Goal: Task Accomplishment & Management: Complete application form

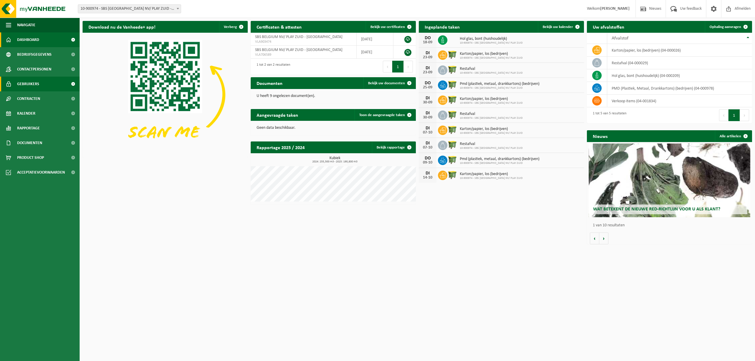
click at [41, 83] on link "Gebruikers" at bounding box center [40, 84] width 80 height 15
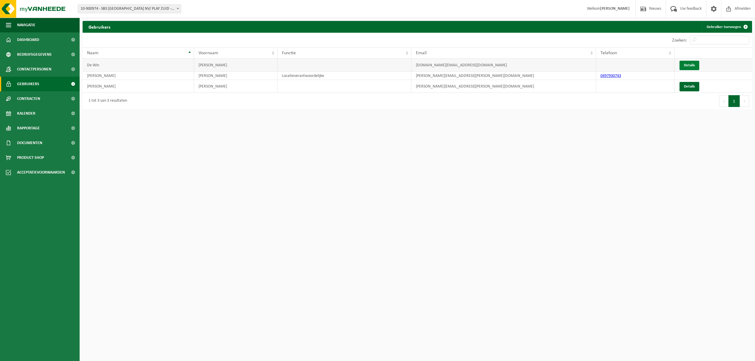
click at [690, 64] on link "Details" at bounding box center [690, 65] width 20 height 9
click at [736, 31] on link "Gebruiker toevoegen" at bounding box center [727, 27] width 50 height 12
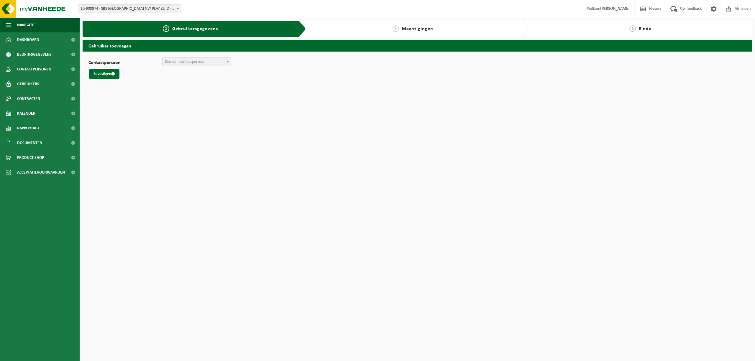
click at [196, 64] on span "Kies een contactpersoon" at bounding box center [185, 62] width 40 height 4
select select "0"
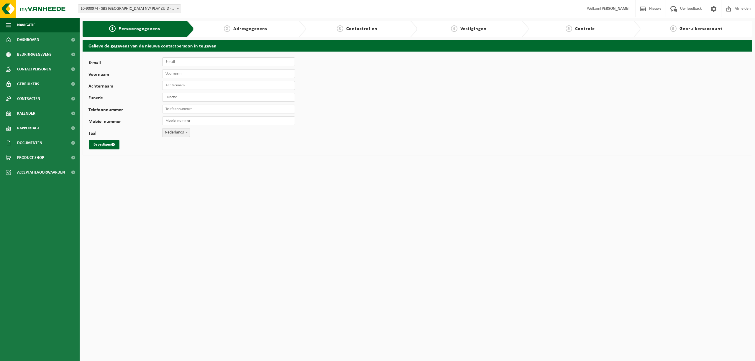
click at [194, 66] on input "E-mail" at bounding box center [228, 62] width 133 height 9
paste input "[EMAIL_ADDRESS][DOMAIN_NAME]"
type input "[EMAIL_ADDRESS][DOMAIN_NAME]"
click at [191, 71] on input "Voornaam" at bounding box center [228, 73] width 133 height 9
type input "Paulien"
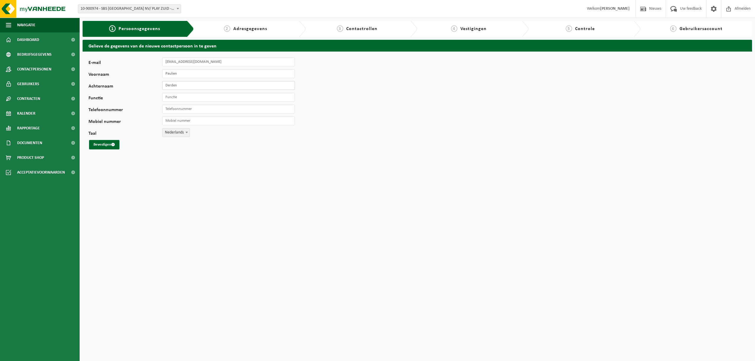
type input "Derden"
click at [191, 71] on input "Paulien" at bounding box center [228, 73] width 133 height 9
type input "Paulien"
click at [180, 98] on input "Functie" at bounding box center [228, 97] width 133 height 9
paste input "B2B Sales Verantwoordelijke en Locatie Assistent Play Zuid • Play Media - Play …"
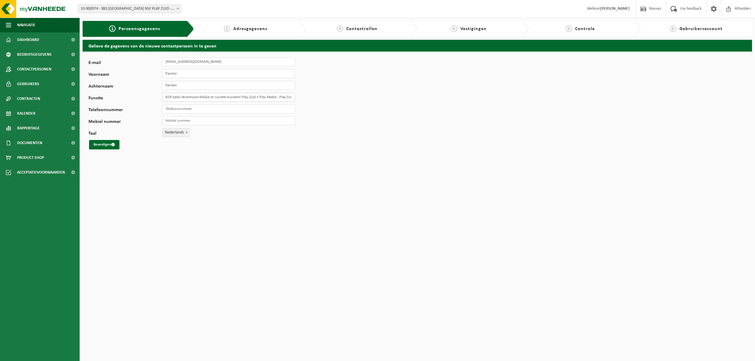
scroll to position [0, 2]
drag, startPoint x: 256, startPoint y: 97, endPoint x: 351, endPoint y: 98, distance: 94.7
click at [351, 98] on div "E-mail paulien.derden@playmedia.be Voornaam Paulien Achternaam Derden Functie B…" at bounding box center [418, 104] width 670 height 104
click at [323, 130] on div "E-mail paulien.derden@playmedia.be Voornaam Paulien Achternaam Derden Functie B…" at bounding box center [418, 104] width 670 height 104
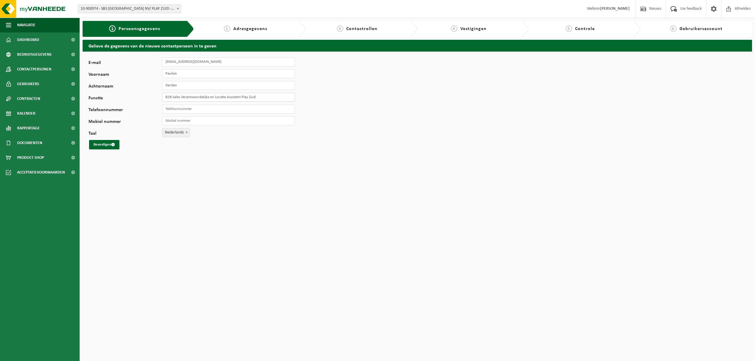
drag, startPoint x: 214, startPoint y: 97, endPoint x: 114, endPoint y: 91, distance: 99.9
click at [114, 91] on div "E-mail paulien.derden@playmedia.be Voornaam Paulien Achternaam Derden Functie B…" at bounding box center [185, 104] width 192 height 92
type input "Locatie Assistent Play Zuid"
click at [192, 110] on input "Telefoonnummer" at bounding box center [228, 109] width 133 height 9
type input "0"
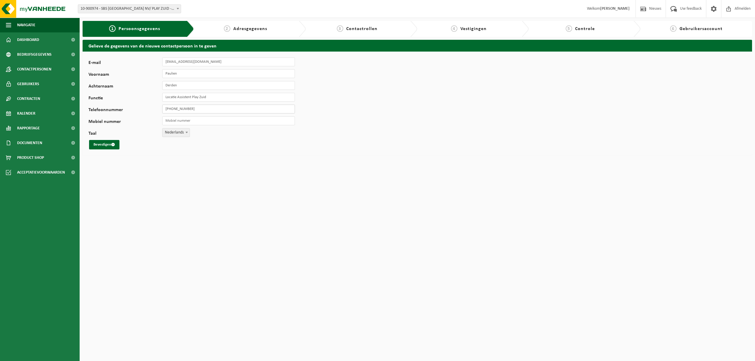
type input "[PHONE_NUMBER]"
click at [192, 116] on div "E-mail paulien.derden@playmedia.be Voornaam Paulien Achternaam Derden Functie L…" at bounding box center [185, 104] width 192 height 92
click at [192, 119] on input "Mobiel nummer" at bounding box center [228, 121] width 133 height 9
type input "[PHONE_NUMBER]"
click at [200, 157] on div "Gelieve de gegevens van de nieuwe contactpersoon in te geven E-mail paulien.der…" at bounding box center [418, 99] width 676 height 119
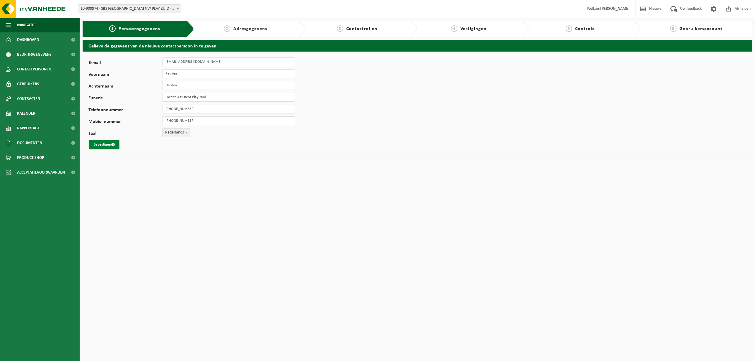
click at [104, 146] on button "Bevestigen" at bounding box center [104, 144] width 30 height 9
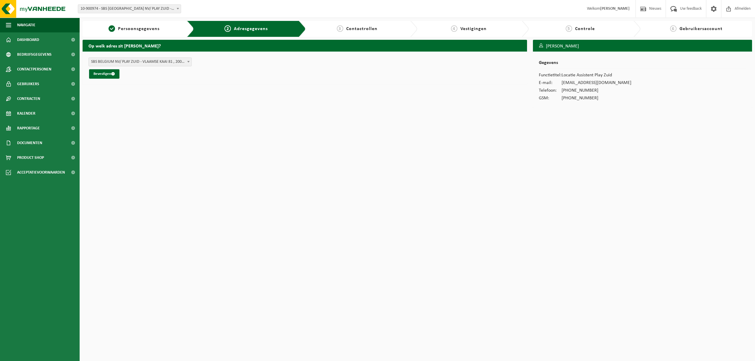
click at [146, 64] on span "SBS BELGIUM NV/ PLAY ZUID - VLAAMSE KAAI 81 , 2000 ANTWERPEN BE (10-900974/BUS)" at bounding box center [140, 62] width 103 height 8
click at [106, 76] on button "Bevestigen" at bounding box center [104, 73] width 30 height 9
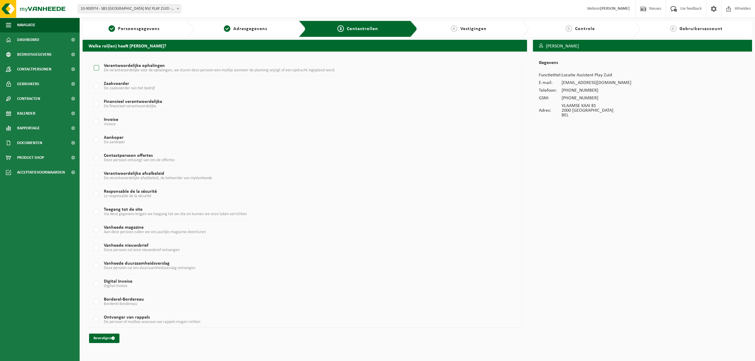
click at [100, 68] on label "Verantwoordelijke ophalingen De verantwoordelijke voor de ophalingen, we sturen…" at bounding box center [286, 68] width 386 height 9
click at [92, 61] on input "Verantwoordelijke ophalingen De verantwoordelijke voor de ophalingen, we sturen…" at bounding box center [91, 60] width 0 height 0
checkbox input "true"
click at [97, 105] on label "Financieel verantwoordelijke De financieel verantwoordelijke" at bounding box center [286, 104] width 386 height 9
click at [92, 97] on input "Financieel verantwoordelijke De financieel verantwoordelijke" at bounding box center [91, 96] width 0 height 0
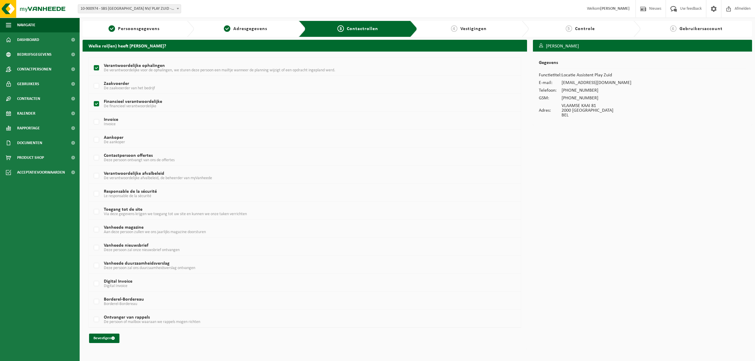
click at [96, 103] on label "Financieel verantwoordelijke De financieel verantwoordelijke" at bounding box center [286, 104] width 386 height 9
click at [92, 97] on input "Financieel verantwoordelijke De financieel verantwoordelijke" at bounding box center [91, 96] width 0 height 0
checkbox input "false"
click at [97, 176] on label "Verantwoordelijke afvalbeleid De verantwoordelijke afvalbeleid, de beheerder va…" at bounding box center [286, 176] width 386 height 9
click at [92, 169] on input "Verantwoordelijke afvalbeleid De verantwoordelijke afvalbeleid, de beheerder va…" at bounding box center [91, 168] width 0 height 0
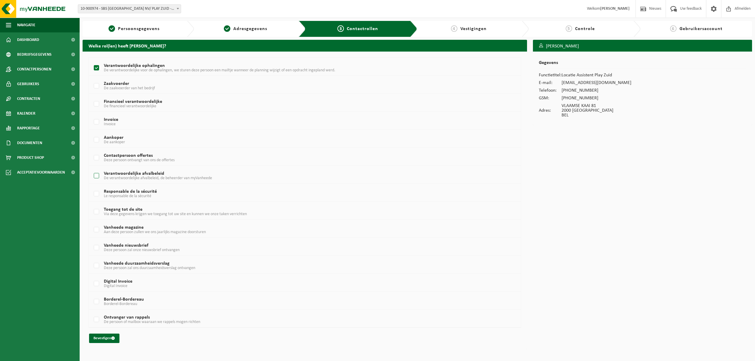
checkbox input "true"
click at [94, 214] on label "Toegang tot de site Via deze gegevens krijgen we toegang tot uw site en kunnen …" at bounding box center [286, 212] width 386 height 9
click at [92, 205] on input "Toegang tot de site Via deze gegevens krijgen we toegang tot uw site en kunnen …" at bounding box center [91, 204] width 0 height 0
checkbox input "true"
click at [99, 249] on label "Vanheede nieuwsbrief Deze persoon zal onze nieuwsbrief ontvangen" at bounding box center [286, 248] width 386 height 9
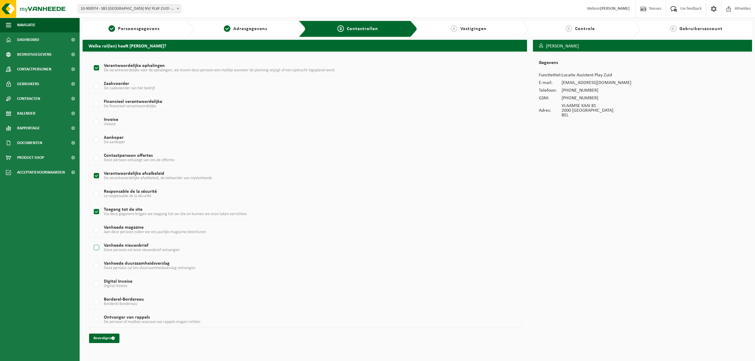
click at [92, 241] on input "Vanheede nieuwsbrief Deze persoon zal onze nieuwsbrief ontvangen" at bounding box center [91, 240] width 0 height 0
checkbox input "true"
click at [96, 266] on label "Vanheede duurzaamheidsverslag Deze persoon zal ons duurzaamheidsverslag ontvang…" at bounding box center [286, 266] width 386 height 9
click at [92, 259] on input "Vanheede duurzaamheidsverslag Deze persoon zal ons duurzaamheidsverslag ontvang…" at bounding box center [91, 258] width 0 height 0
checkbox input "true"
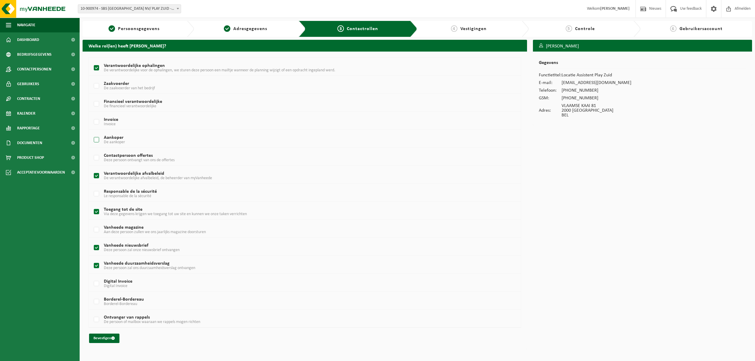
click at [96, 141] on label "Aankoper De aankoper" at bounding box center [286, 140] width 386 height 9
click at [92, 133] on input "Aankoper De aankoper" at bounding box center [91, 132] width 0 height 0
checkbox input "true"
click at [103, 340] on button "Bevestigen" at bounding box center [104, 338] width 30 height 9
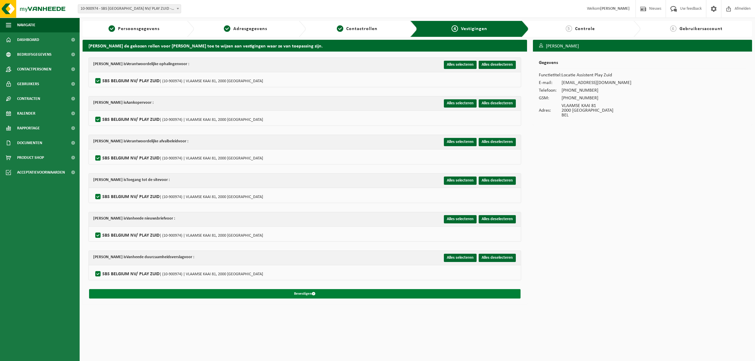
click at [257, 293] on button "Bevestigen" at bounding box center [305, 293] width 432 height 9
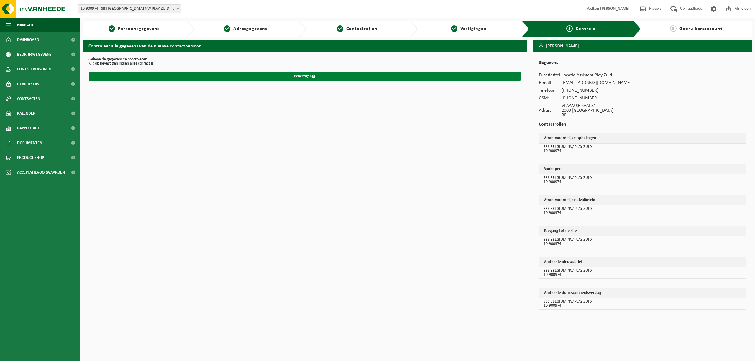
click at [319, 76] on button "Bevestigen" at bounding box center [305, 76] width 432 height 9
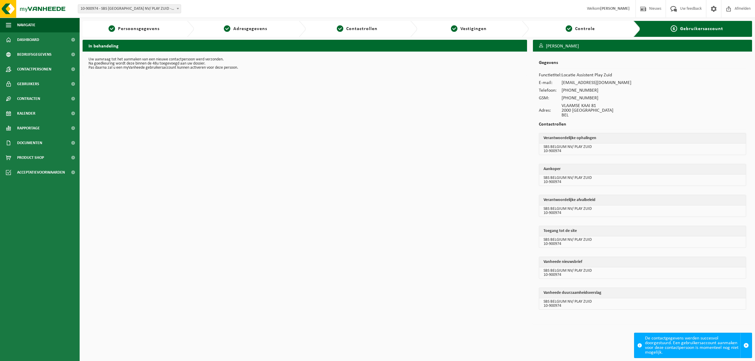
click at [704, 347] on div "De contactgegevens werden succesvol doorgestuurd. Een gebruikersaccount aanmake…" at bounding box center [692, 345] width 95 height 25
drag, startPoint x: 704, startPoint y: 347, endPoint x: 746, endPoint y: 346, distance: 42.2
click at [746, 346] on div "De contactgegevens werden succesvol doorgestuurd. Een gebruikersaccount aanmake…" at bounding box center [693, 345] width 118 height 25
click at [746, 346] on span "button" at bounding box center [746, 345] width 5 height 5
click at [231, 70] on p "Pas daarna zal u een myVanheede gebruikersaccount kunnen activeren voor deze pe…" at bounding box center [305, 68] width 433 height 4
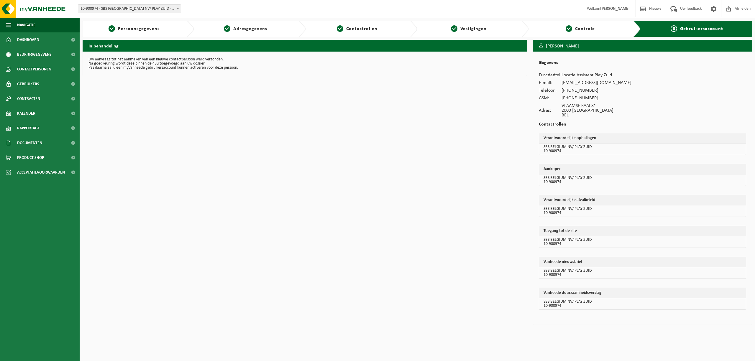
click at [685, 30] on span "Gebruikersaccount" at bounding box center [701, 29] width 43 height 5
drag, startPoint x: 590, startPoint y: 90, endPoint x: 572, endPoint y: 190, distance: 102.0
click at [572, 190] on div "Gegevens Functietitel: Locatie Assistent Play Zuid E-mail: paulien.derden@playm…" at bounding box center [642, 188] width 219 height 273
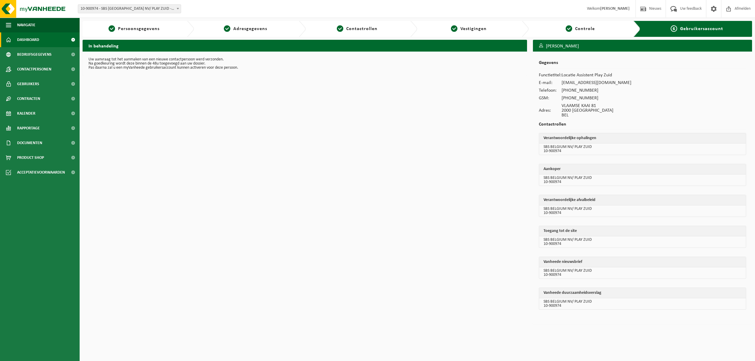
click at [24, 41] on span "Dashboard" at bounding box center [28, 39] width 22 height 15
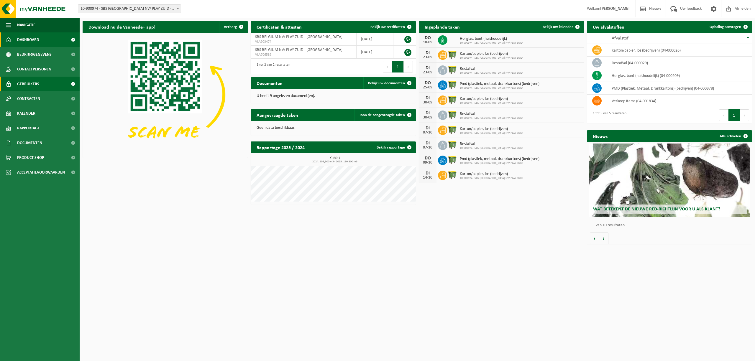
click at [47, 84] on link "Gebruikers" at bounding box center [40, 84] width 80 height 15
